Goal: Task Accomplishment & Management: Manage account settings

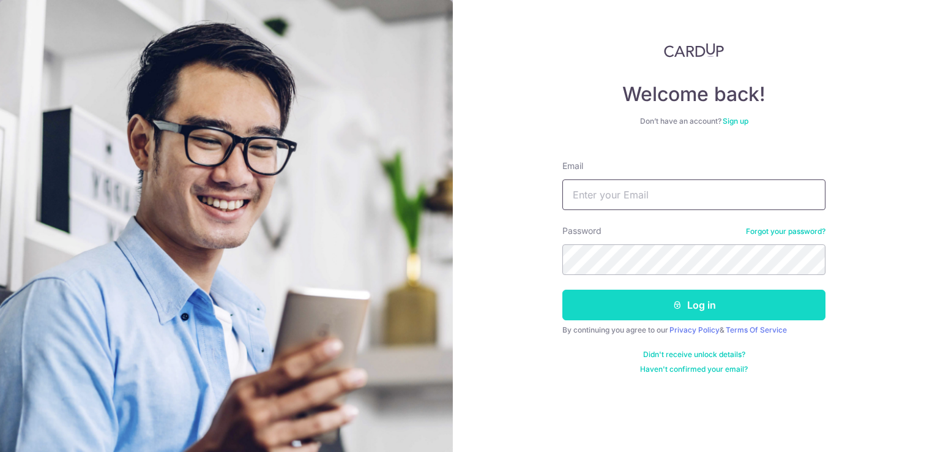
type input "[EMAIL_ADDRESS][DOMAIN_NAME]"
click at [600, 307] on button "Log in" at bounding box center [693, 304] width 263 height 31
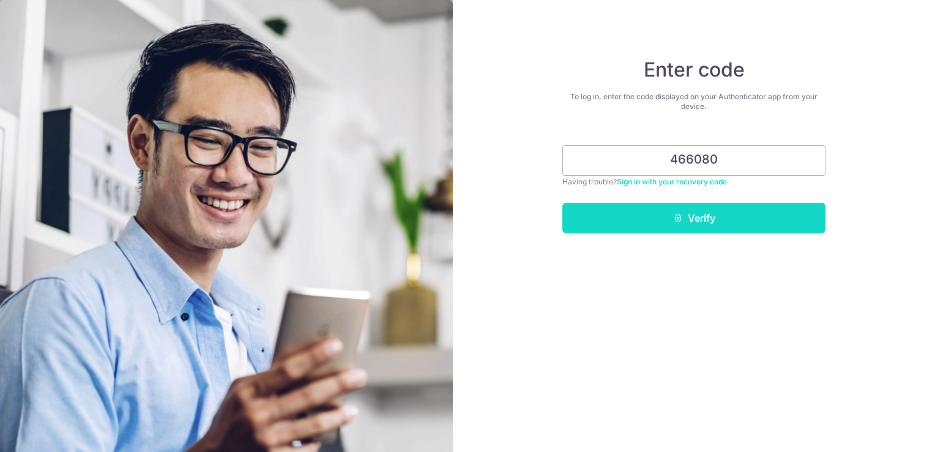
type input "466080"
click at [649, 215] on button "Verify" at bounding box center [693, 218] width 263 height 31
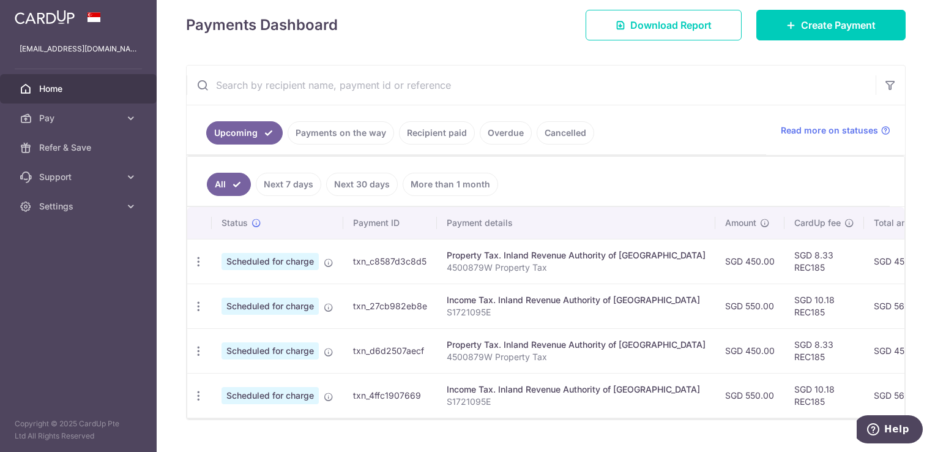
scroll to position [201, 0]
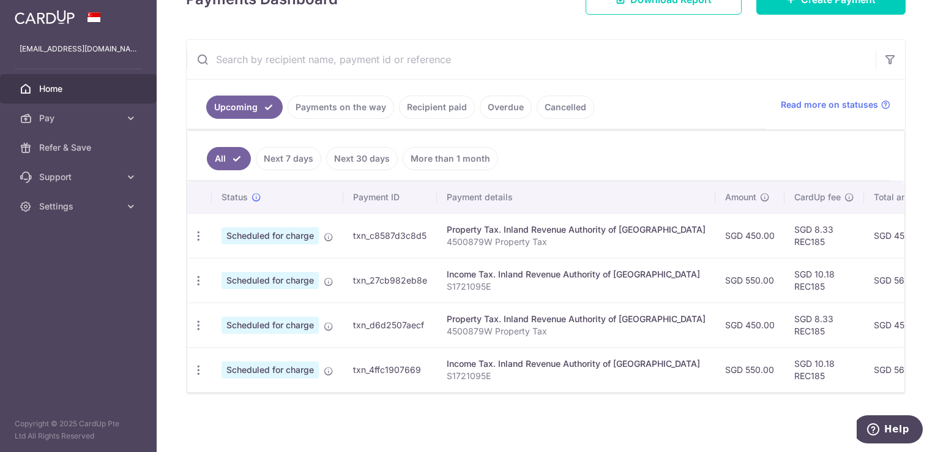
click at [279, 154] on link "Next 7 days" at bounding box center [288, 158] width 65 height 23
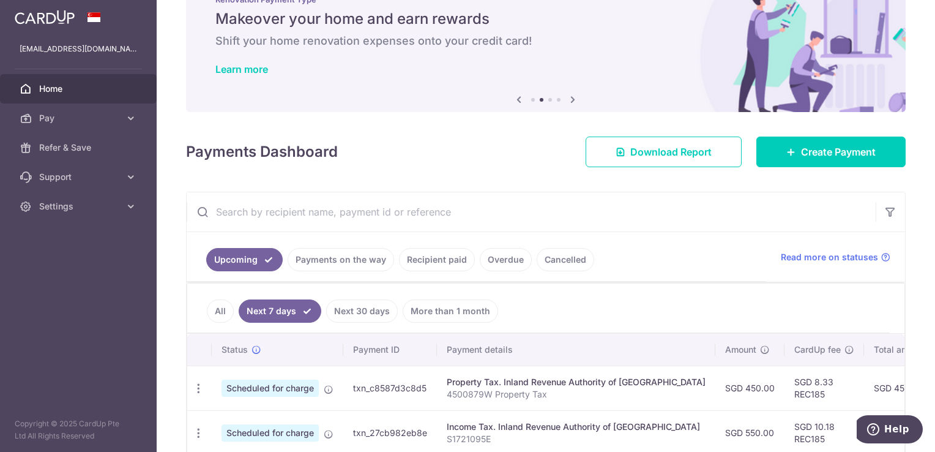
scroll to position [111, 0]
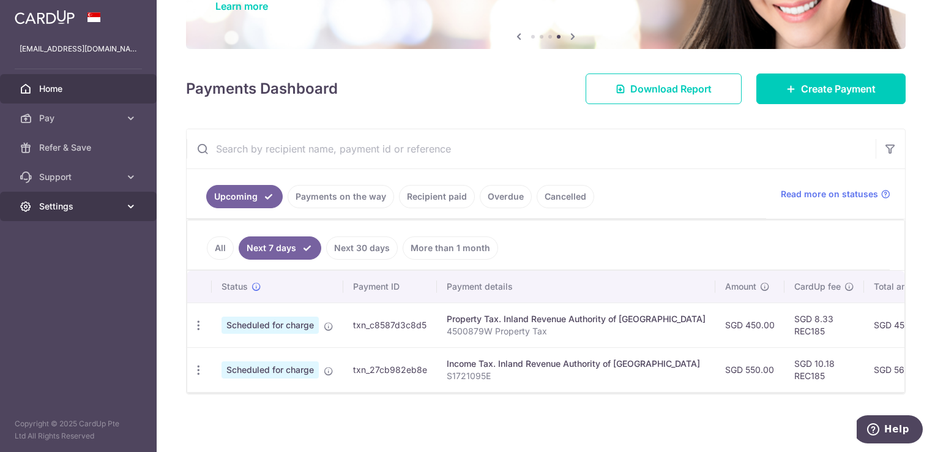
click at [55, 207] on span "Settings" at bounding box center [79, 206] width 81 height 12
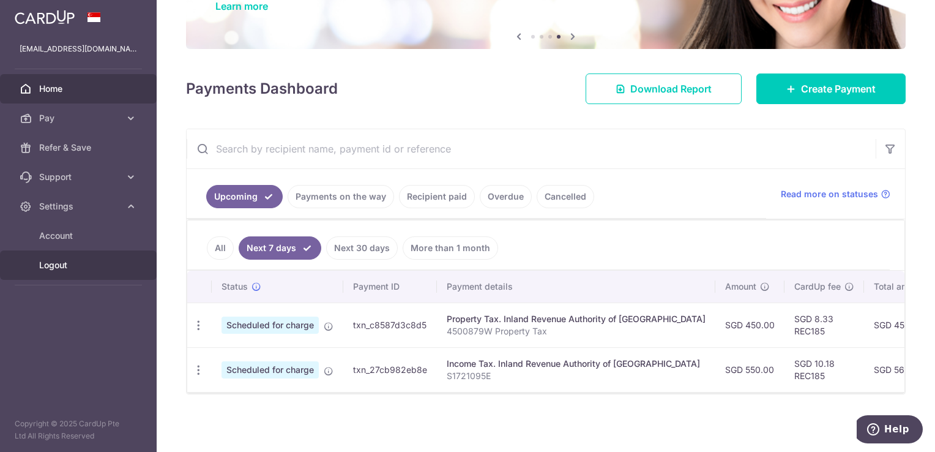
click at [49, 262] on span "Logout" at bounding box center [79, 265] width 81 height 12
